Goal: Task Accomplishment & Management: Manage account settings

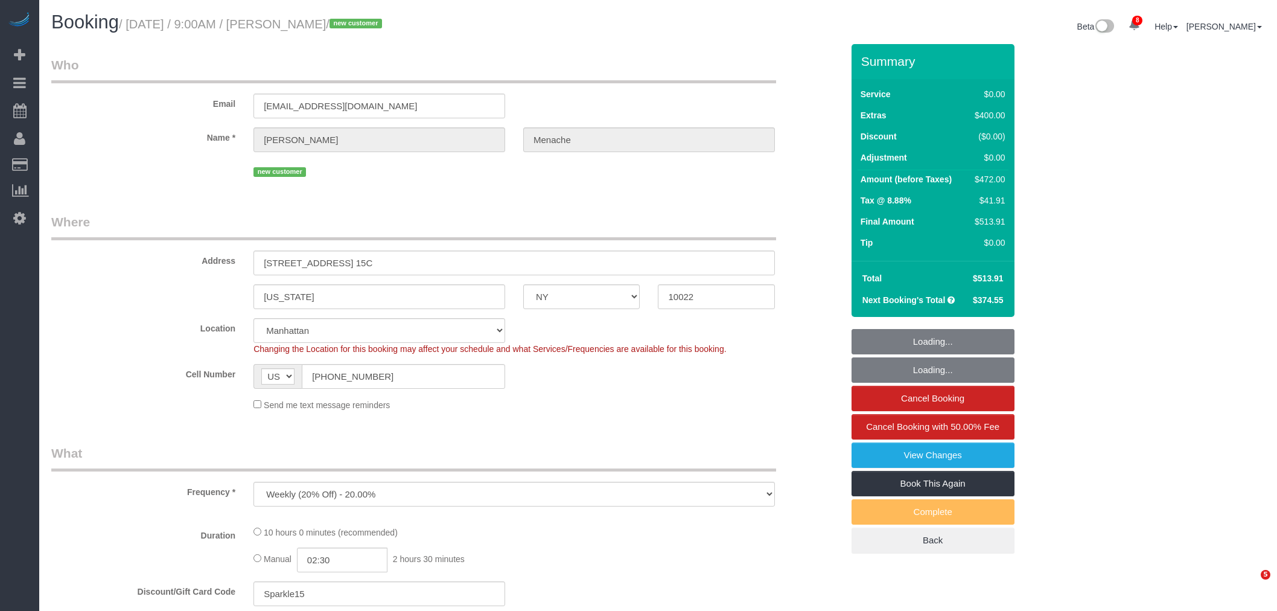
select select "NY"
select select "spot1"
select select "number:56"
select select "number:70"
select select "number:15"
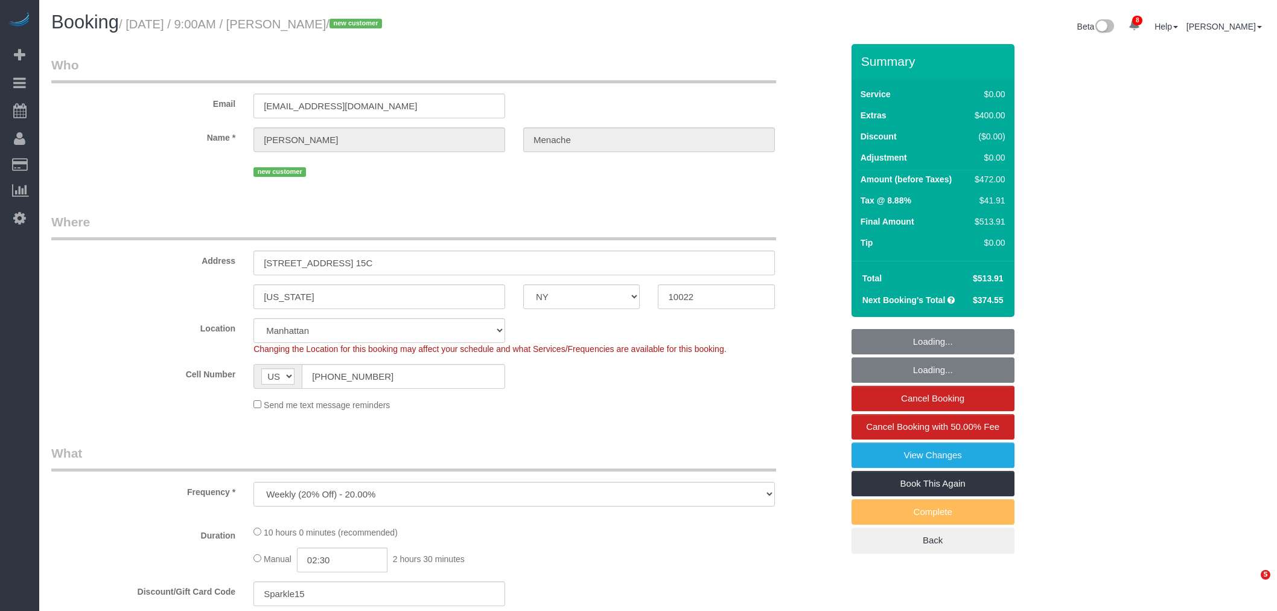
select select "number:5"
click at [371, 25] on small "/ [DATE] / 9:00AM / [PERSON_NAME] / new customer" at bounding box center [252, 24] width 267 height 13
select select "2"
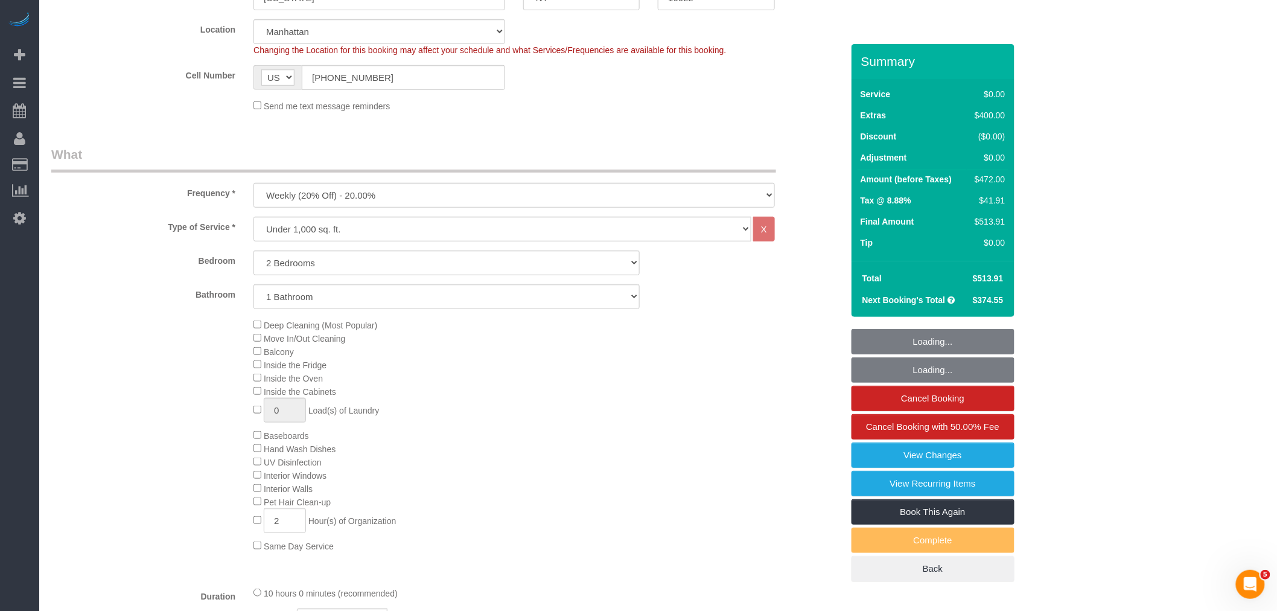
select select "2"
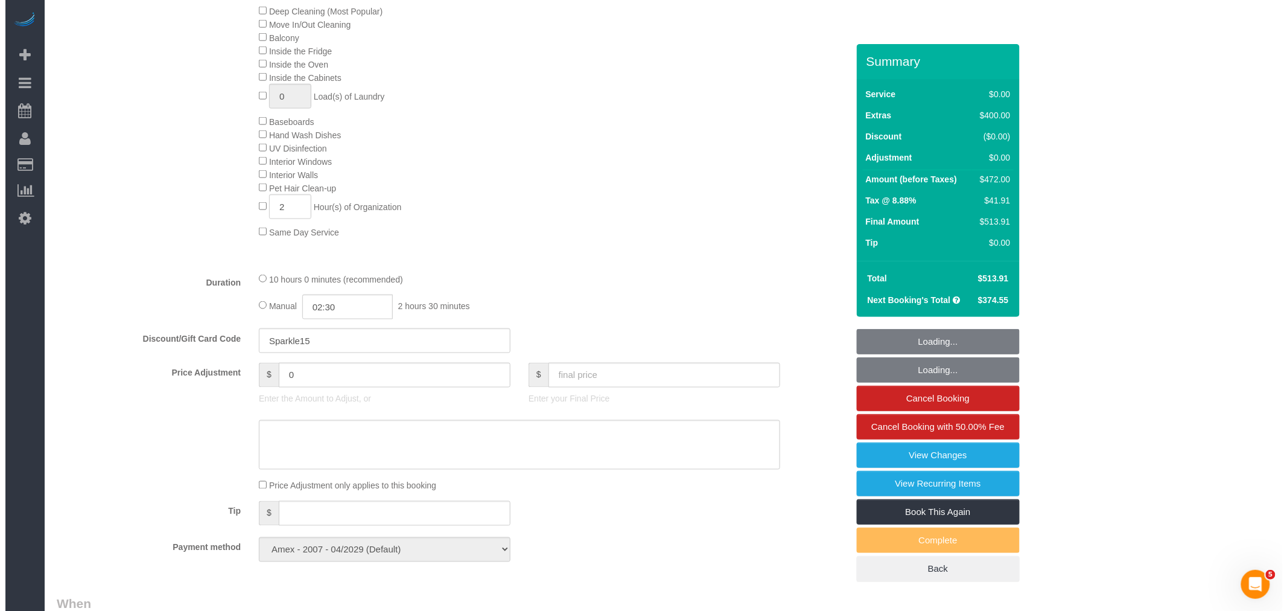
scroll to position [737, 0]
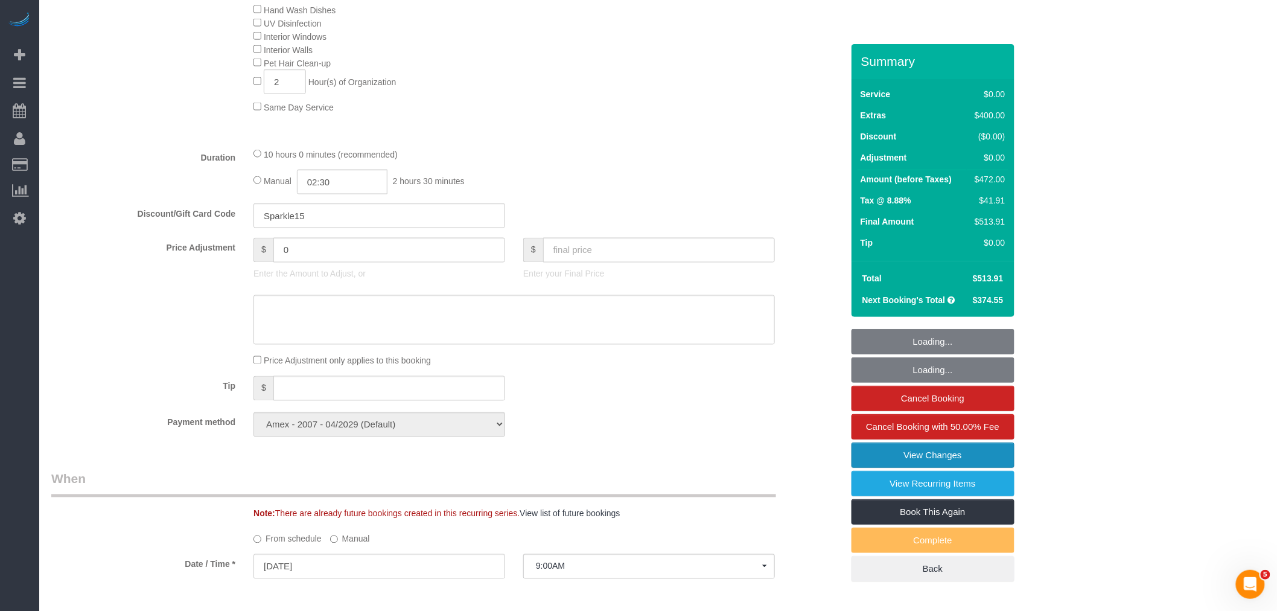
click at [944, 456] on link "View Changes" at bounding box center [932, 454] width 163 height 25
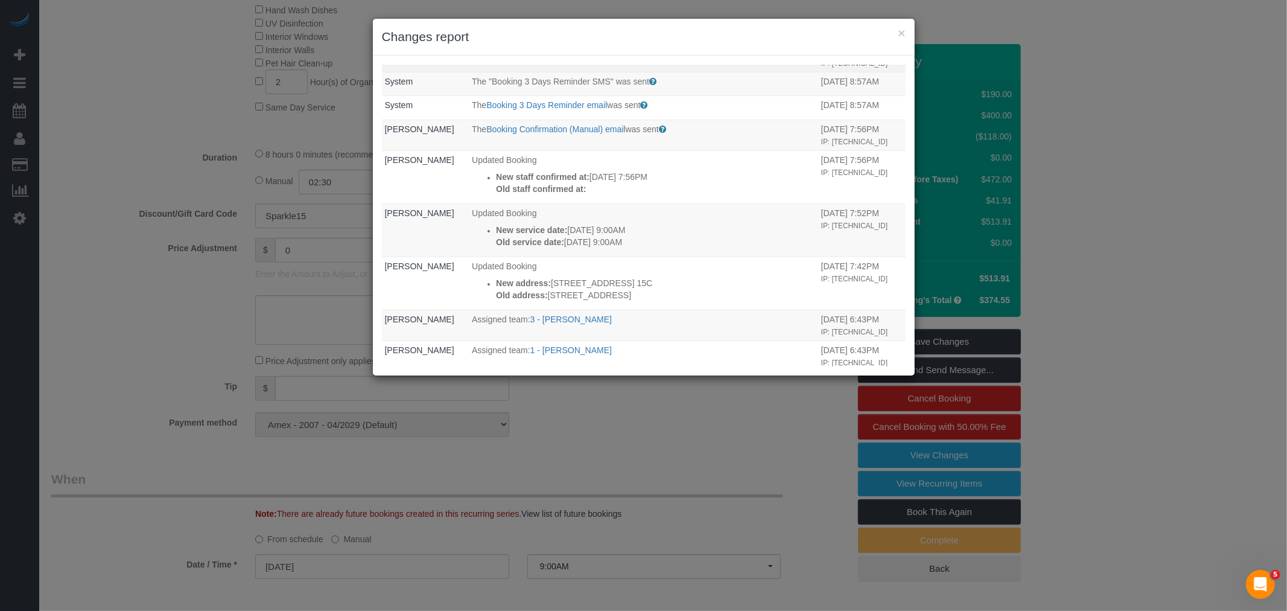
scroll to position [335, 0]
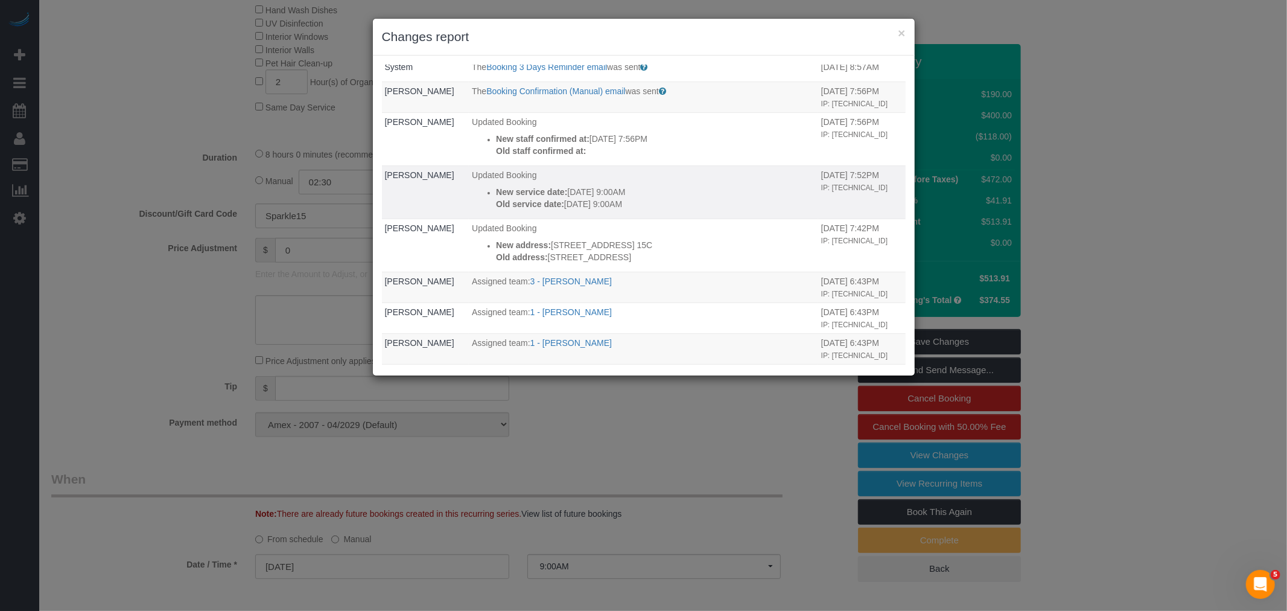
click at [640, 199] on td "Updated Booking New service date: [DATE] 9:00AM Old service date: [DATE] 9:00AM" at bounding box center [643, 191] width 349 height 53
click at [643, 210] on p "Old service date: [DATE] 9:00AM" at bounding box center [655, 204] width 319 height 12
drag, startPoint x: 599, startPoint y: 208, endPoint x: 606, endPoint y: 209, distance: 7.9
click at [606, 198] on p "New service date: [DATE] 9:00AM" at bounding box center [655, 192] width 319 height 12
click at [658, 198] on p "New service date: [DATE] 9:00AM" at bounding box center [655, 192] width 319 height 12
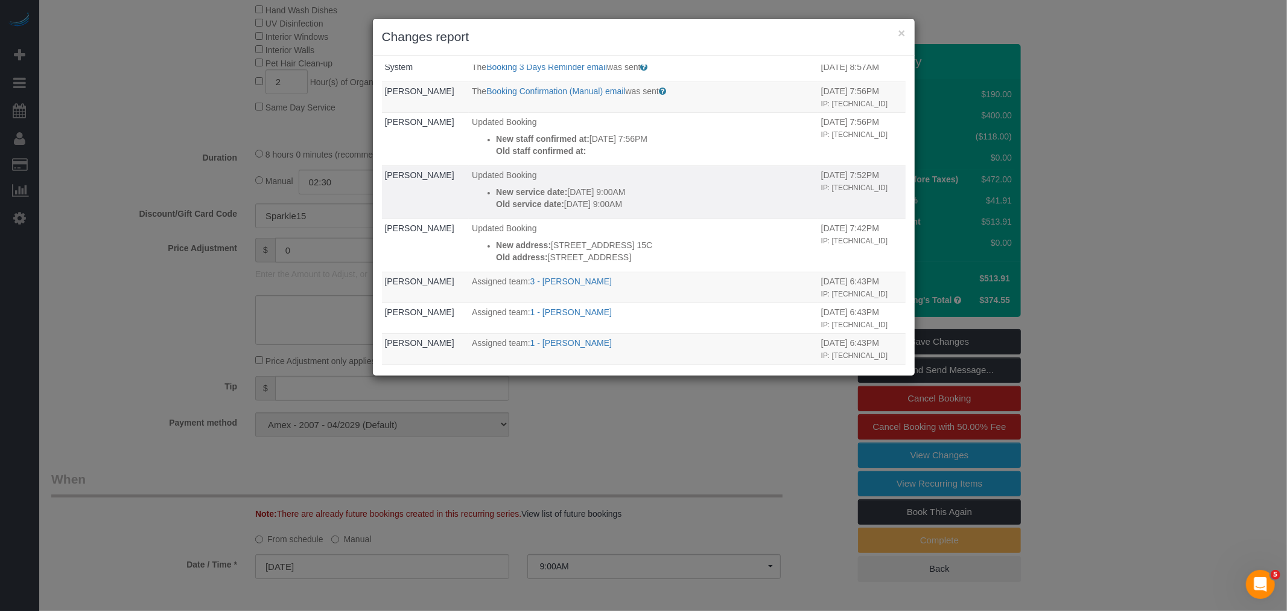
drag, startPoint x: 587, startPoint y: 209, endPoint x: 652, endPoint y: 204, distance: 65.4
click at [652, 204] on div "New service date: [DATE] 9:00AM Old service date: [DATE] 9:00AM" at bounding box center [655, 198] width 319 height 24
click at [697, 198] on p "New service date: [DATE] 9:00AM" at bounding box center [655, 192] width 319 height 12
click at [1143, 92] on div "× Changes report Who What When System The "Booking 1 Day Reminder SMS" was sent…" at bounding box center [643, 305] width 1287 height 611
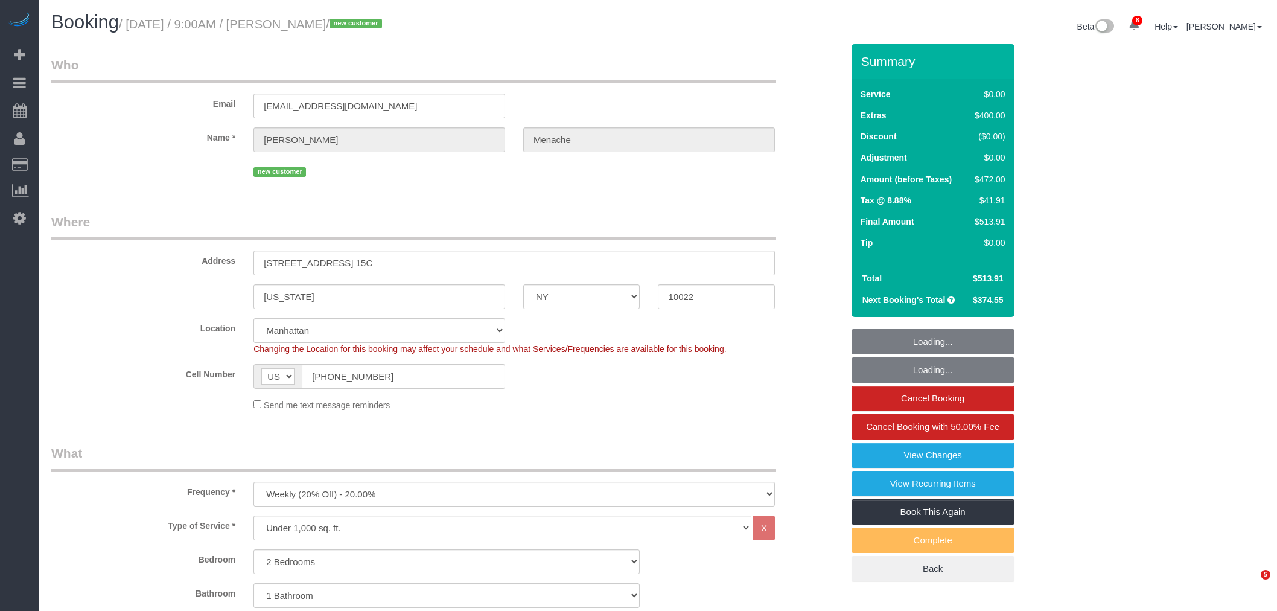
select select "NY"
select select "2"
select select "spot1"
select select "number:56"
select select "number:70"
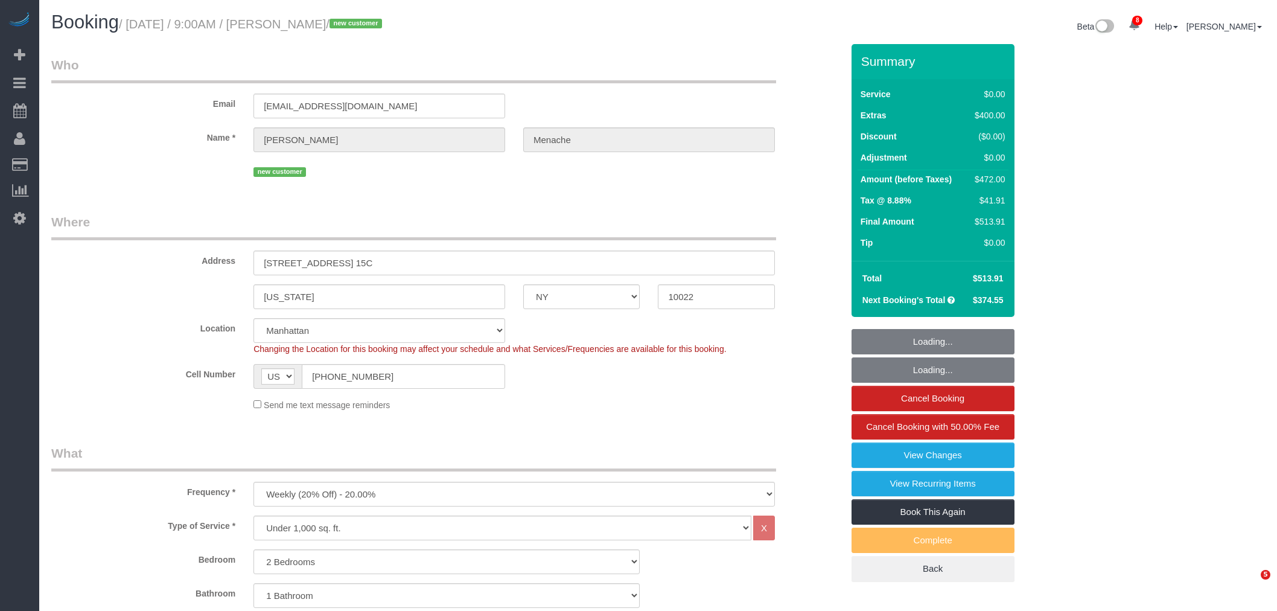
select select "number:15"
select select "number:5"
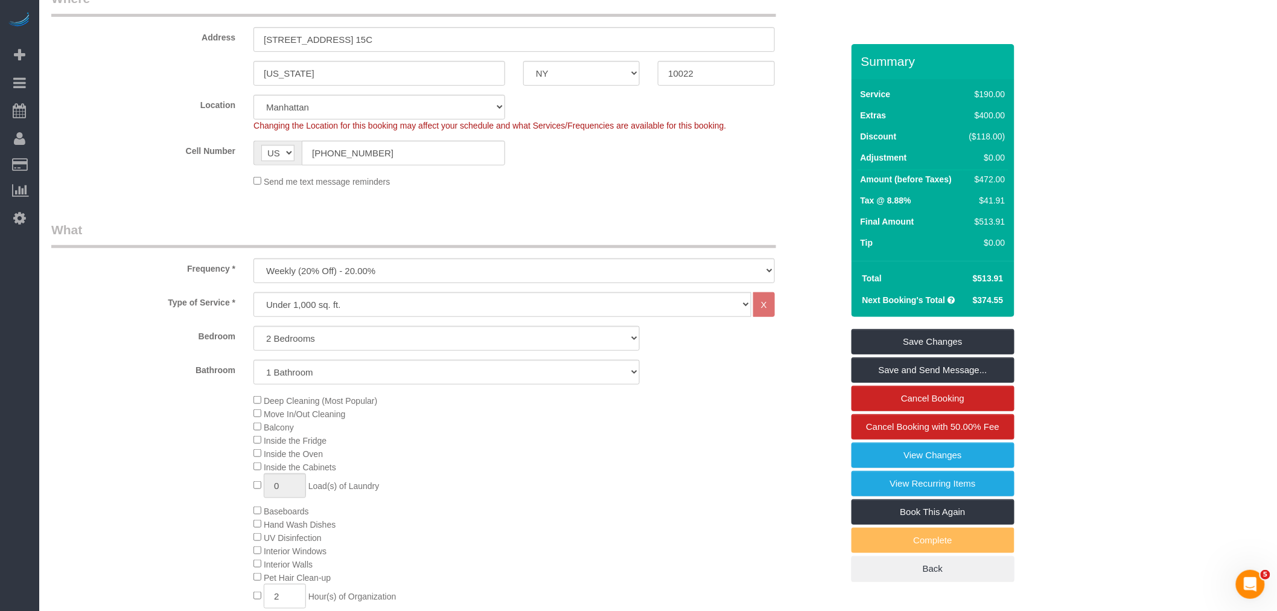
scroll to position [67, 0]
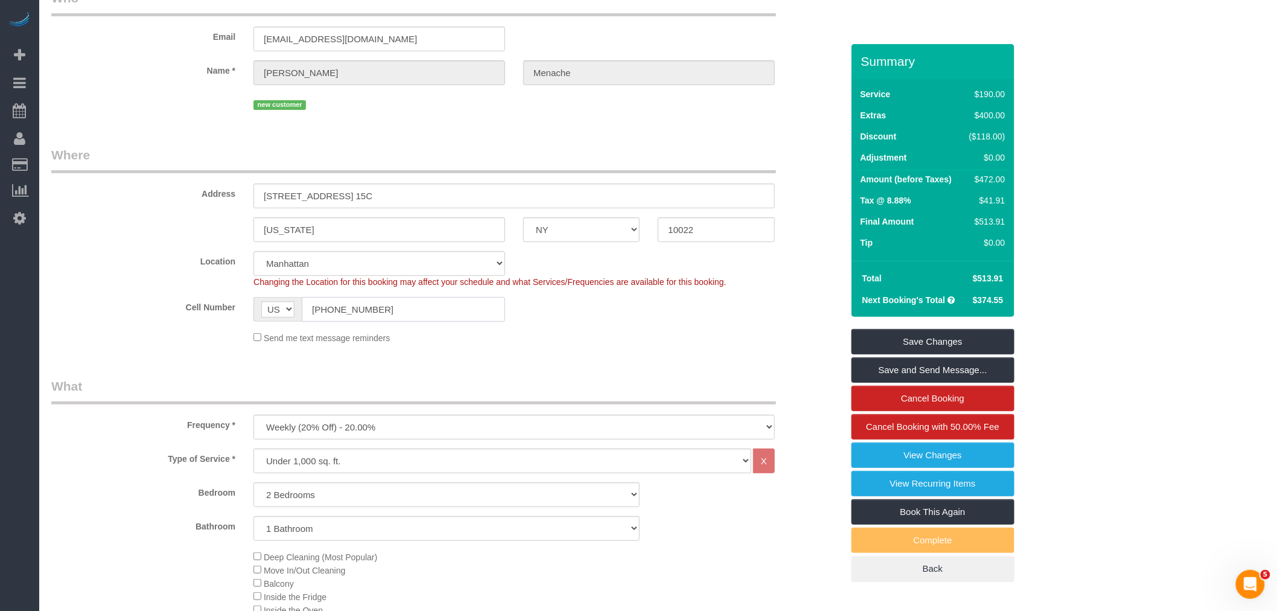
drag, startPoint x: 393, startPoint y: 314, endPoint x: 190, endPoint y: 311, distance: 202.8
click at [181, 311] on div "Cell Number AF AL DZ AD AO AI AQ AG AR AM AW AU AT AZ BS BH BD BB BY BE BZ BJ B…" at bounding box center [446, 309] width 809 height 25
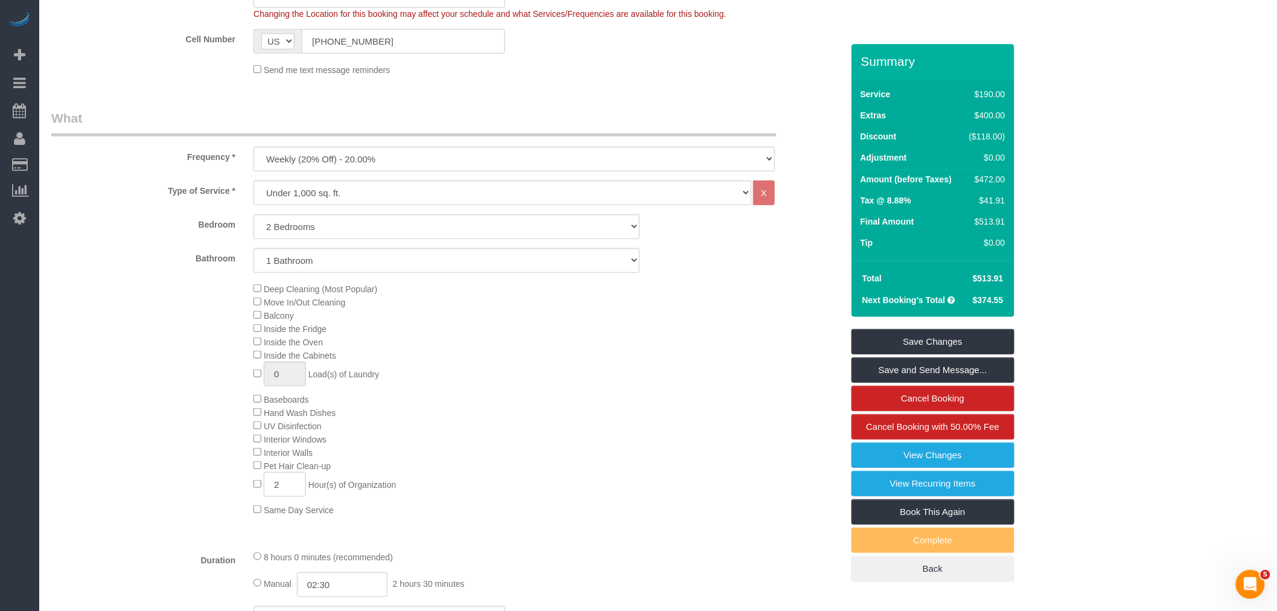
scroll to position [0, 0]
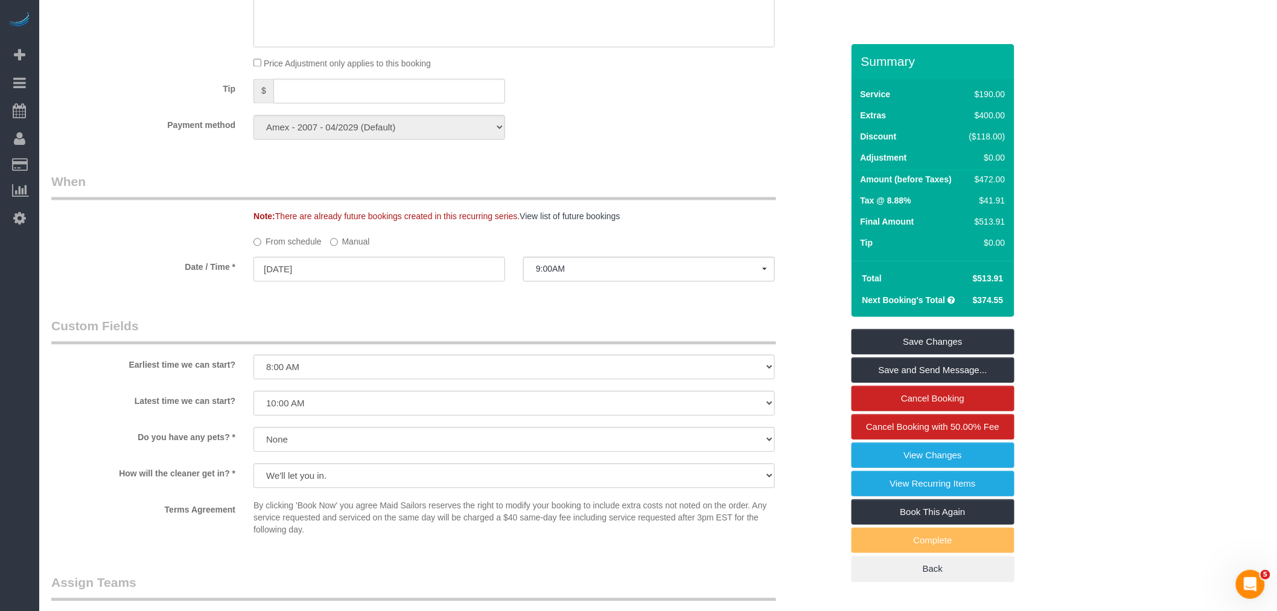
scroll to position [1005, 0]
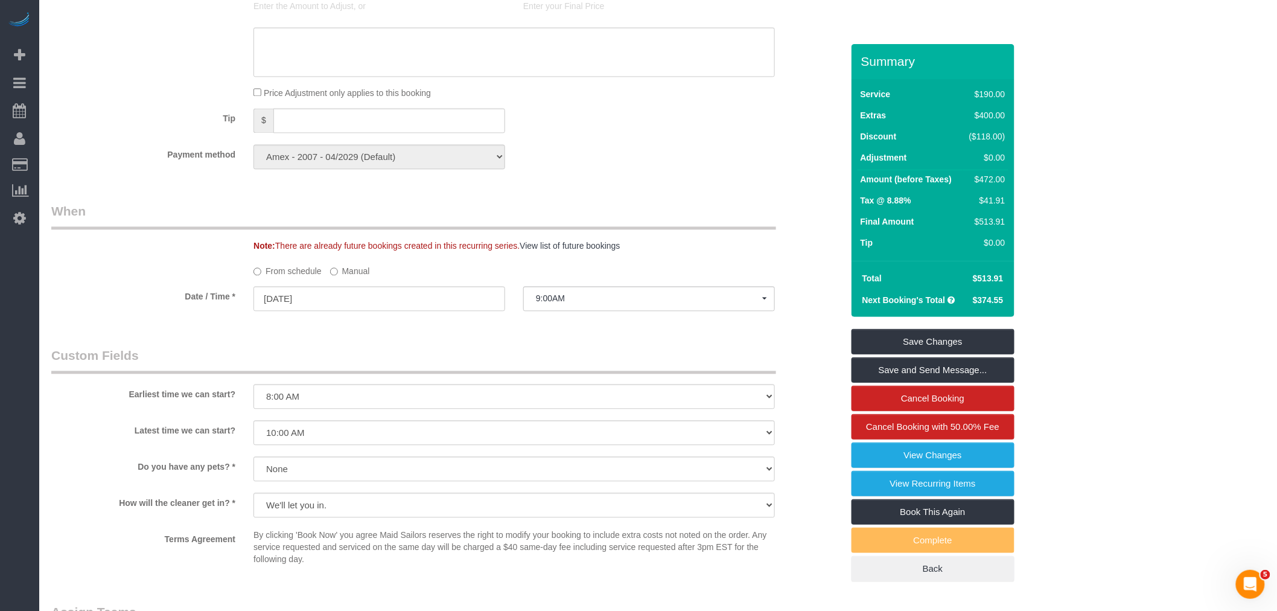
click at [739, 164] on div "Payment method Amex - 2007 - 04/2029 (Default) Add Credit Card ─────────────── …" at bounding box center [446, 156] width 809 height 25
click at [578, 209] on div "Who Email dmenache@gmail.com Name * Daniele Menache new customer Where Address …" at bounding box center [446, 49] width 809 height 2021
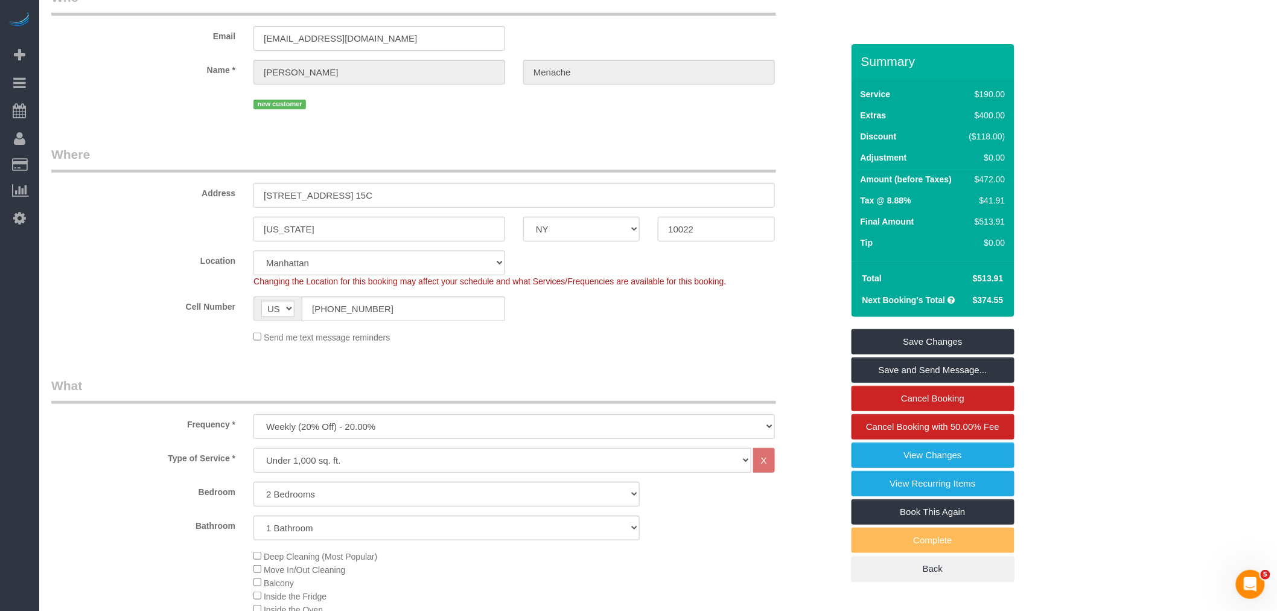
scroll to position [0, 0]
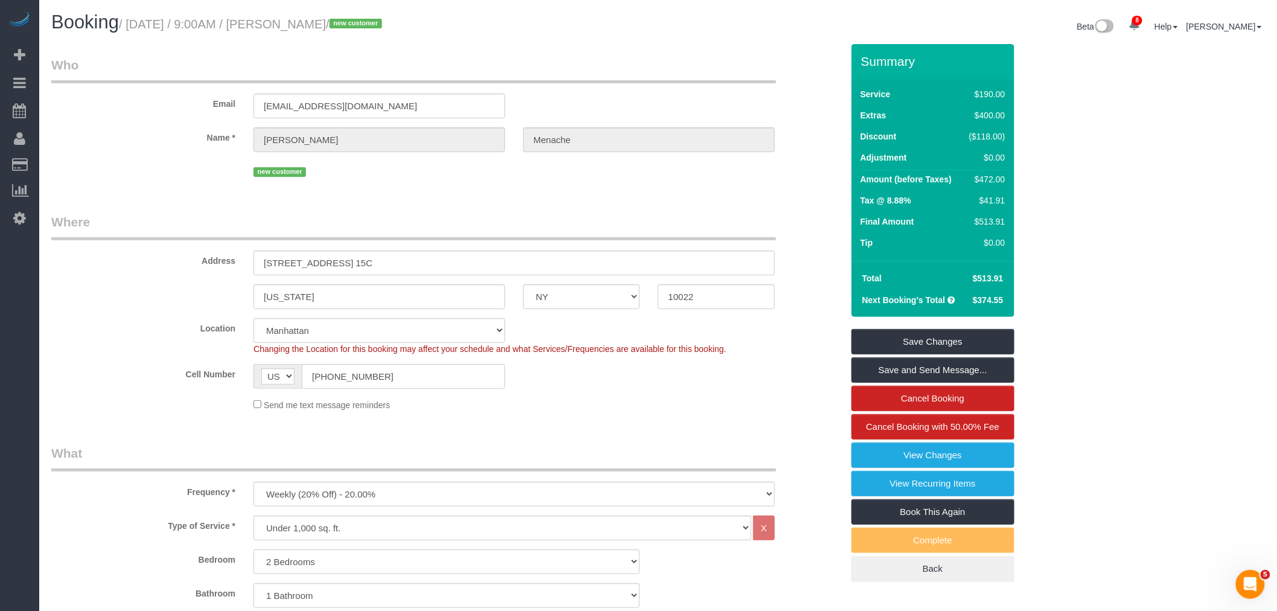
click at [605, 69] on legend "Who" at bounding box center [413, 69] width 725 height 27
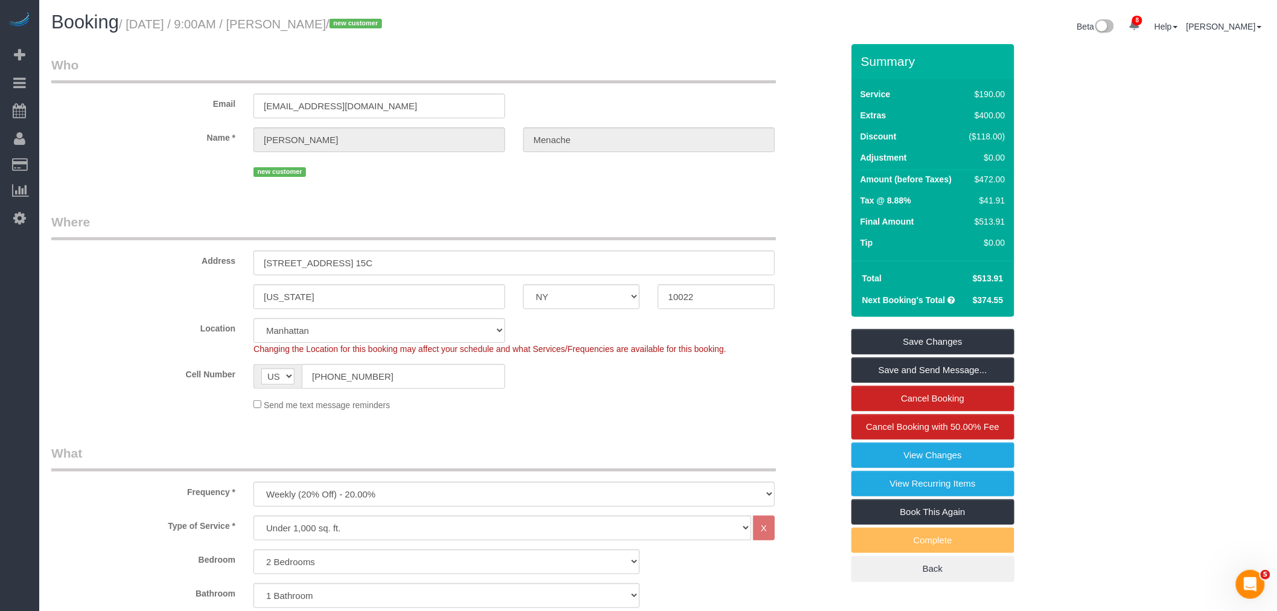
click at [619, 77] on legend "Who" at bounding box center [413, 69] width 725 height 27
click at [549, 64] on legend "Who" at bounding box center [413, 69] width 725 height 27
